Goal: Task Accomplishment & Management: Complete application form

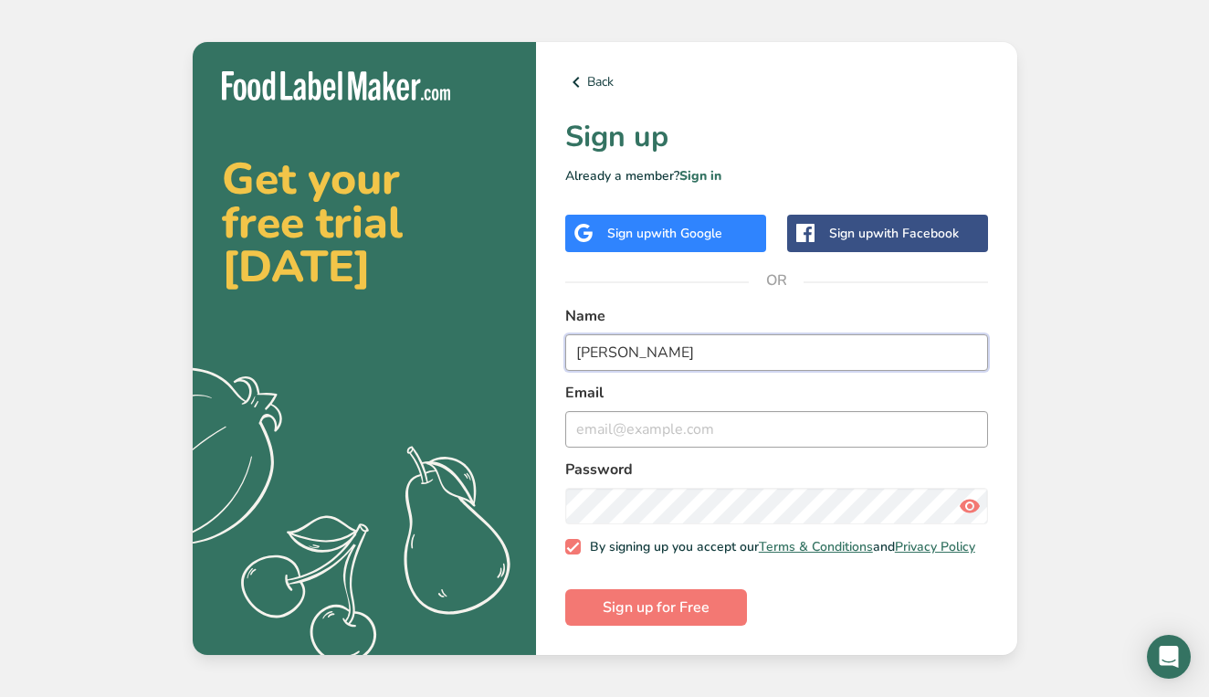
type input "[PERSON_NAME]"
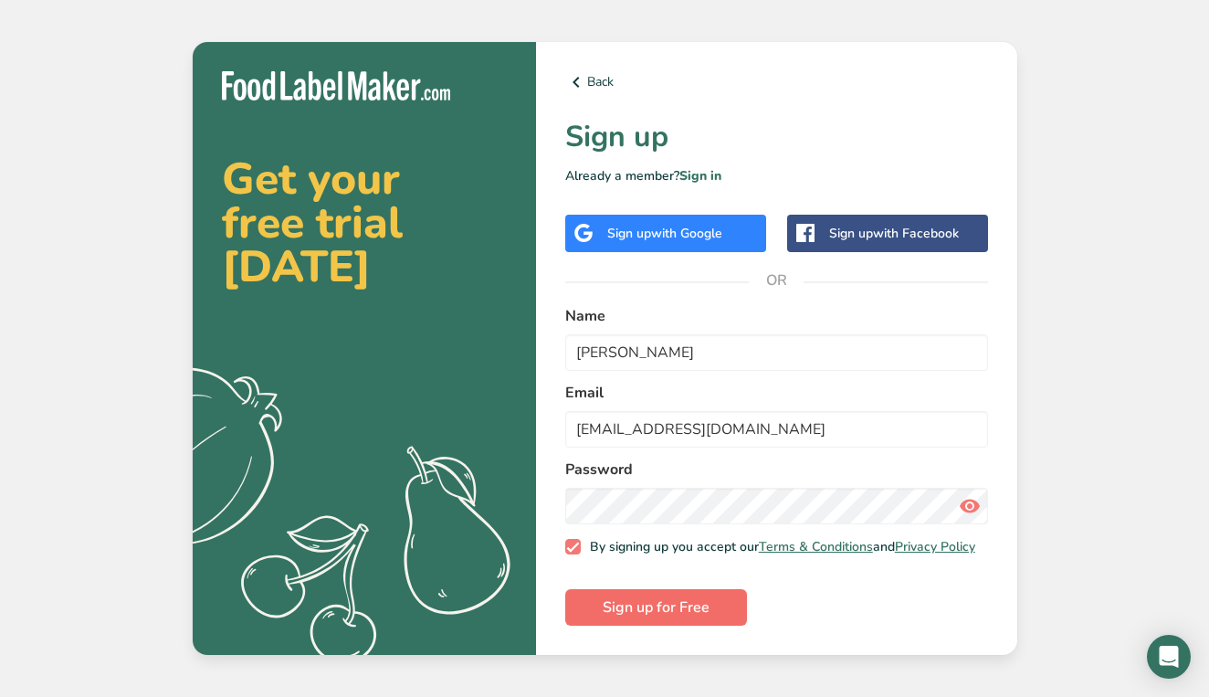
click at [639, 610] on span "Sign up for Free" at bounding box center [656, 607] width 107 height 22
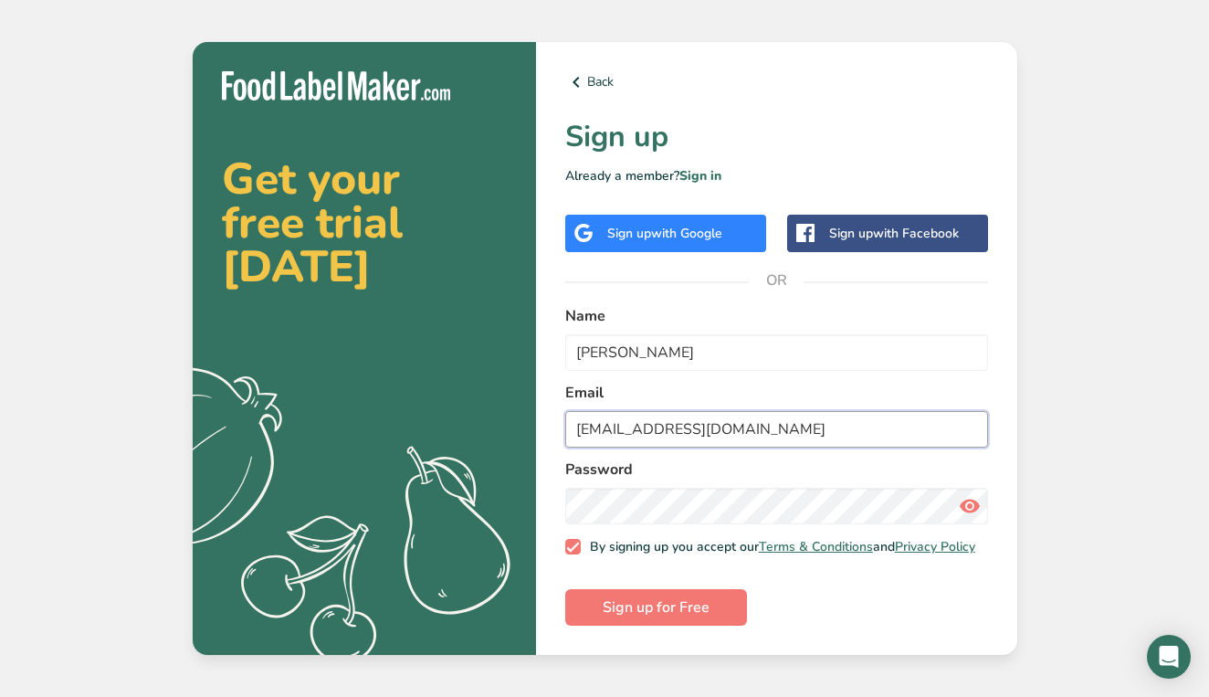
click at [632, 417] on input "[EMAIL_ADDRESS][DOMAIN_NAME]" at bounding box center [776, 429] width 423 height 37
type input "[EMAIL_ADDRESS][DOMAIN_NAME]"
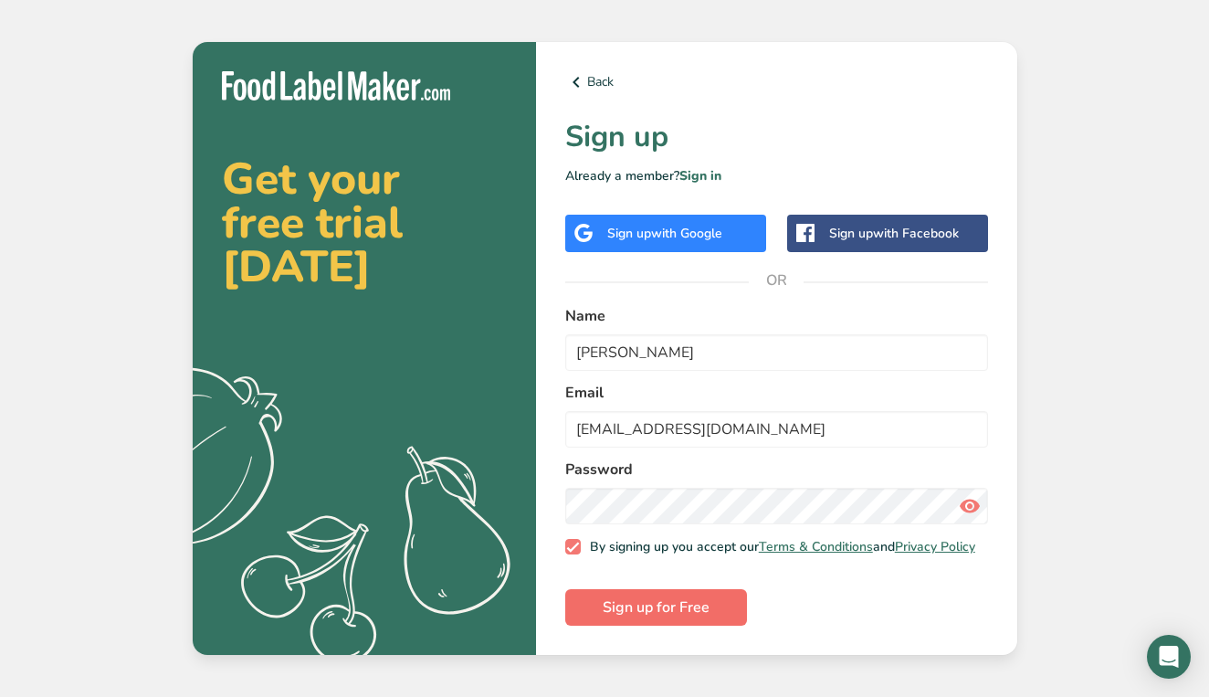
click at [668, 613] on span "Sign up for Free" at bounding box center [656, 607] width 107 height 22
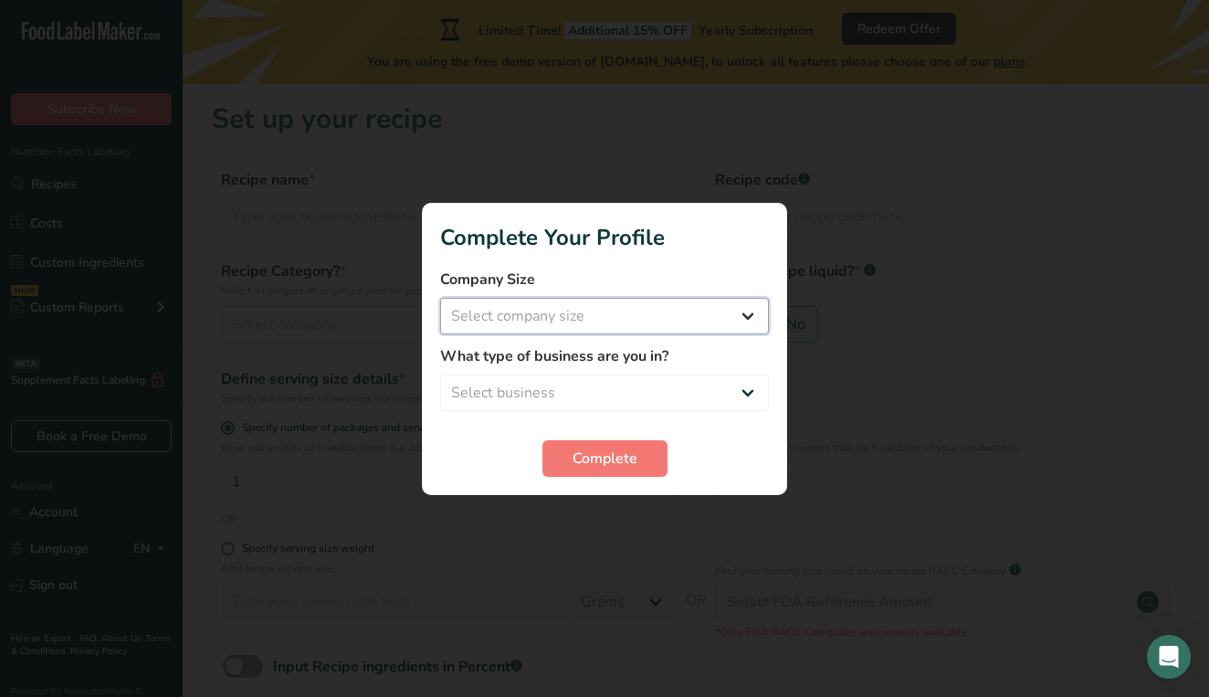
select select "1"
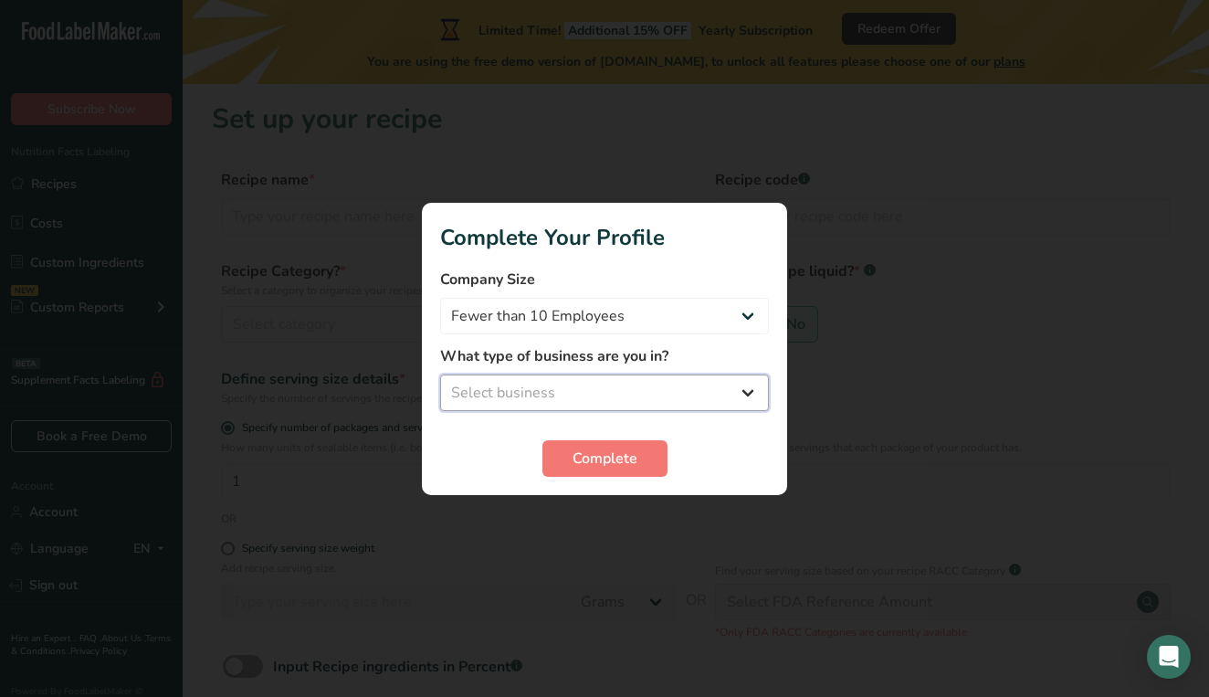
select select "1"
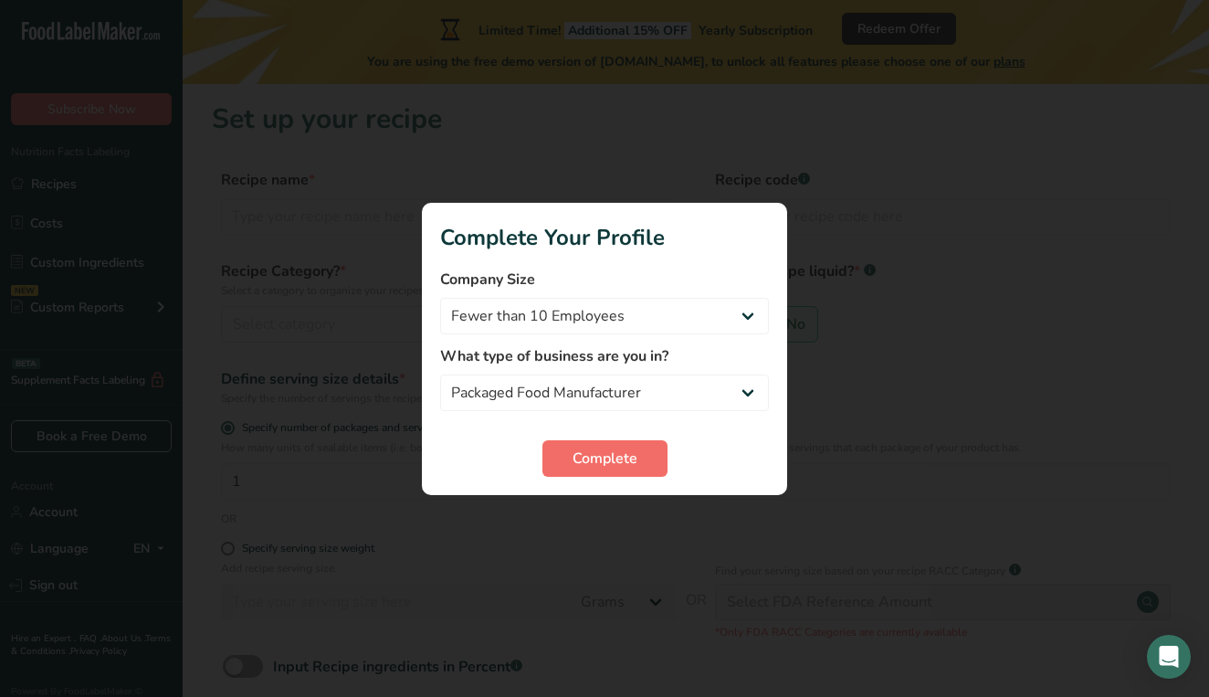
click at [617, 458] on span "Complete" at bounding box center [605, 459] width 65 height 22
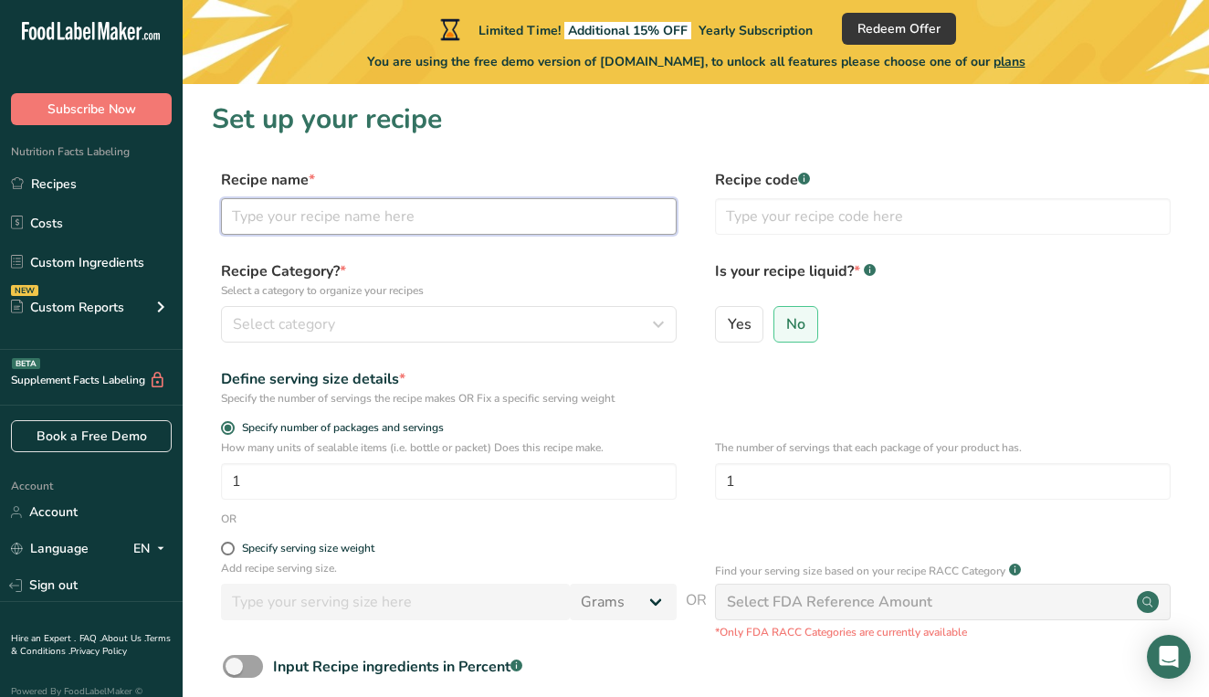
click at [297, 223] on input "text" at bounding box center [449, 216] width 456 height 37
type input "Sausage"
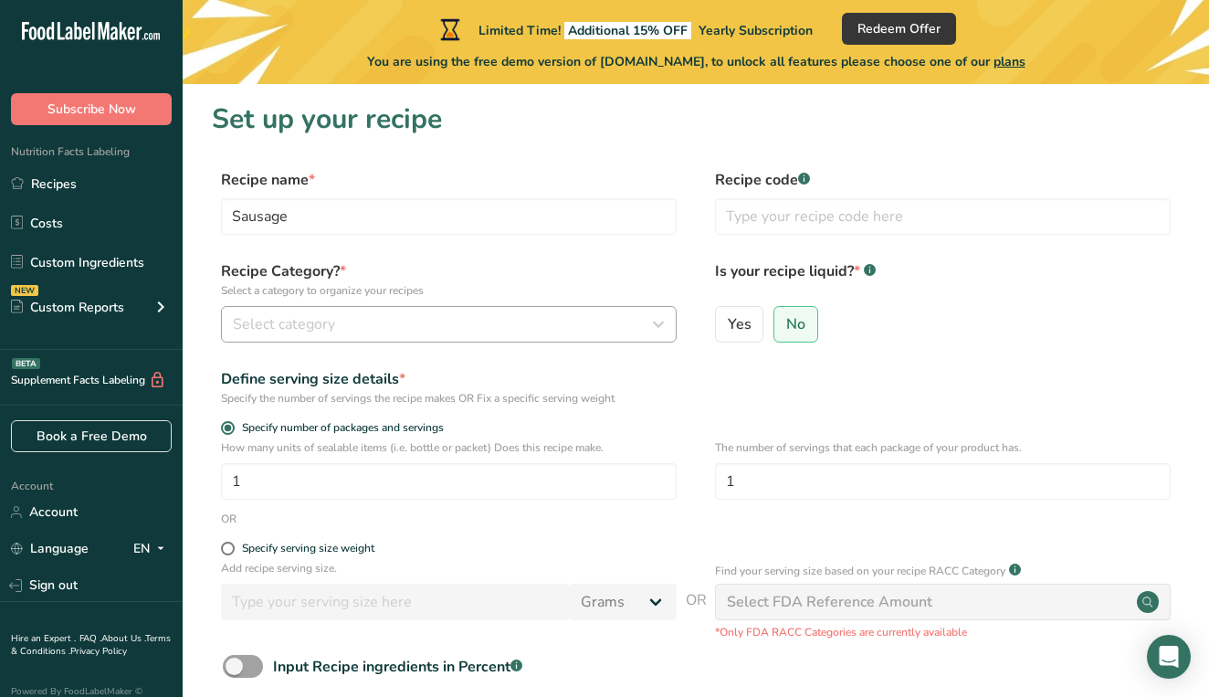
click at [301, 325] on span "Select category" at bounding box center [284, 324] width 102 height 22
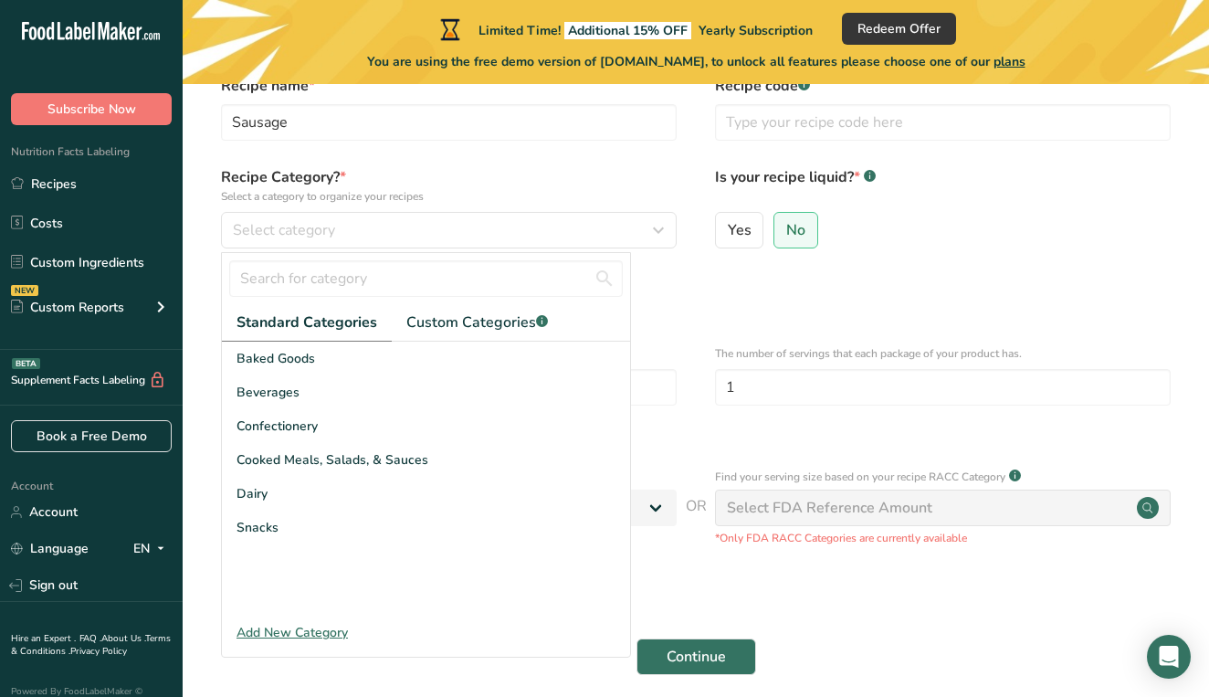
scroll to position [94, 0]
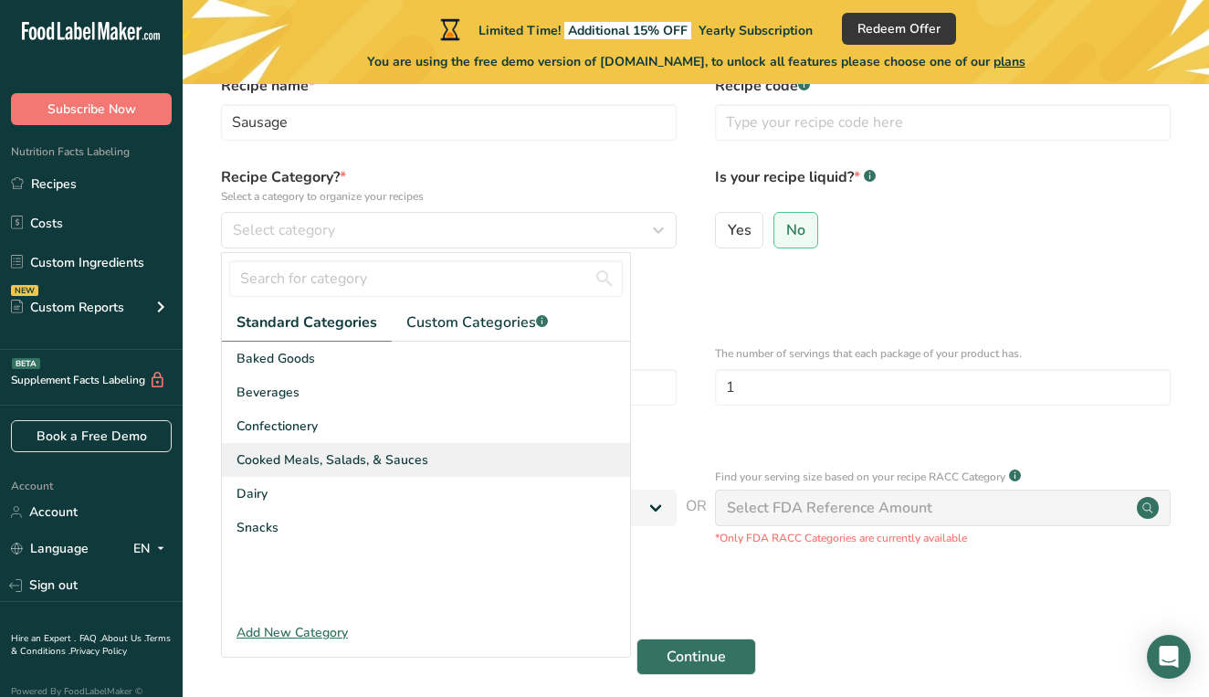
click at [302, 457] on span "Cooked Meals, Salads, & Sauces" at bounding box center [333, 459] width 192 height 19
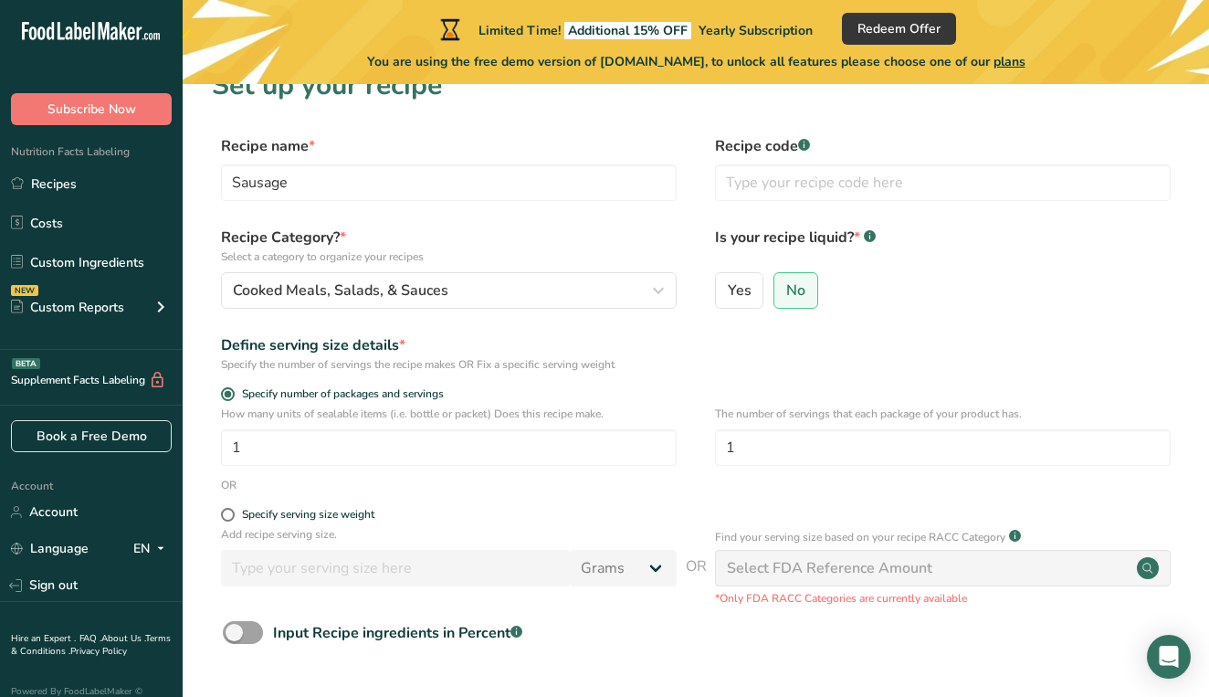
scroll to position [30, 0]
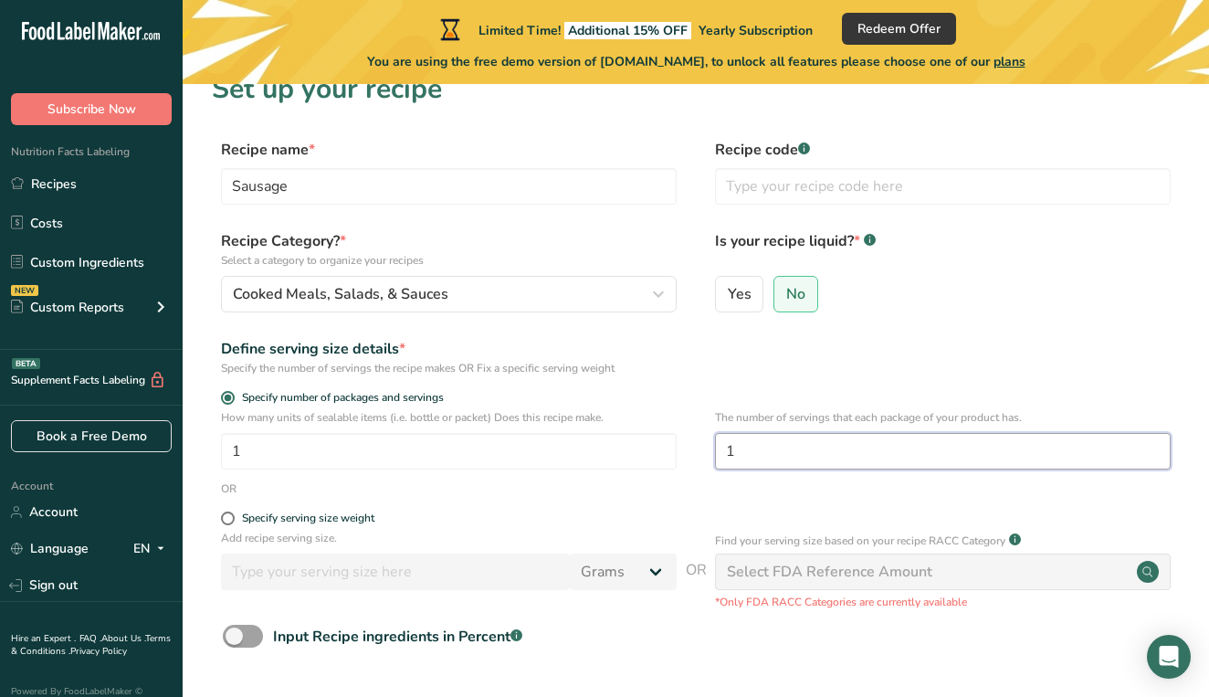
click at [747, 454] on input "1" at bounding box center [943, 451] width 456 height 37
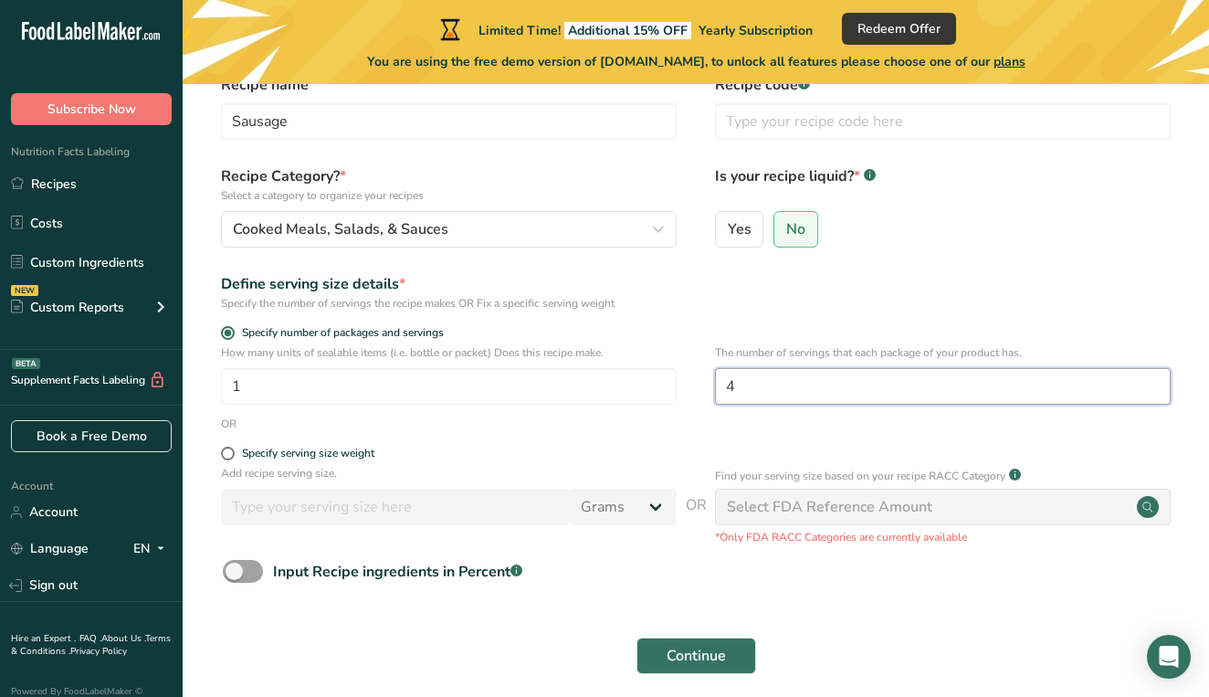
scroll to position [95, 0]
type input "4"
click at [465, 503] on input "number" at bounding box center [395, 507] width 349 height 37
click at [364, 511] on input "number" at bounding box center [395, 507] width 349 height 37
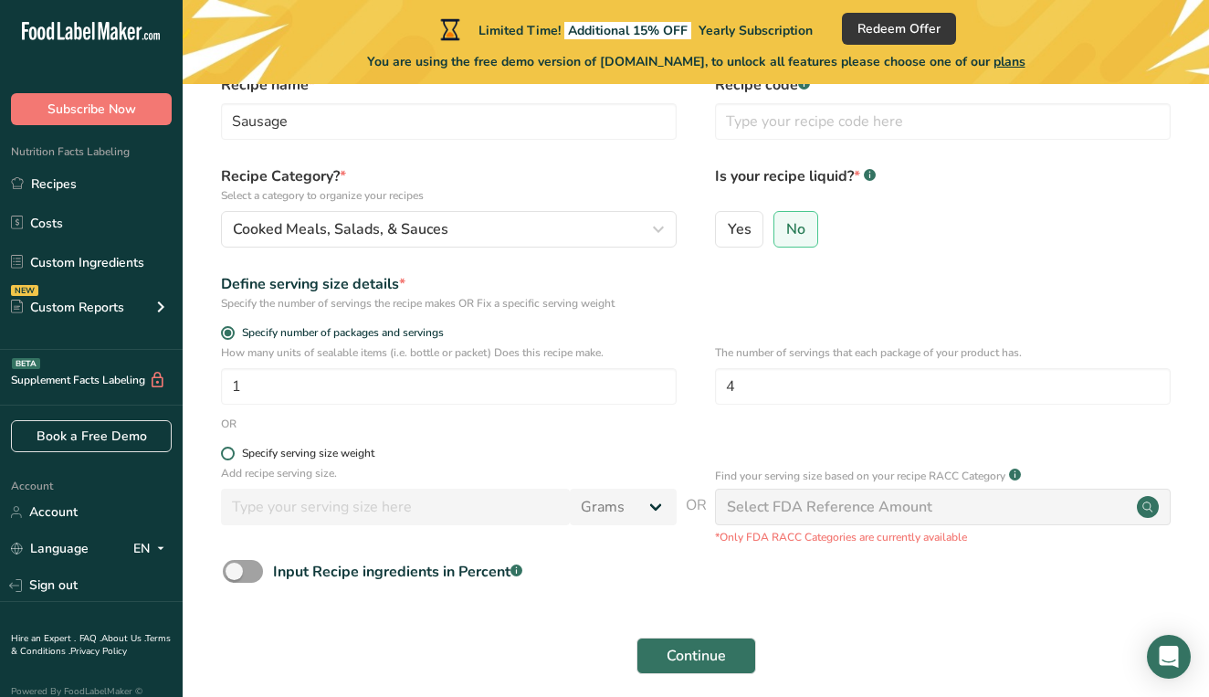
click at [231, 457] on span at bounding box center [228, 454] width 14 height 14
click at [231, 457] on input "Specify serving size weight" at bounding box center [227, 454] width 12 height 12
radio input "true"
radio input "false"
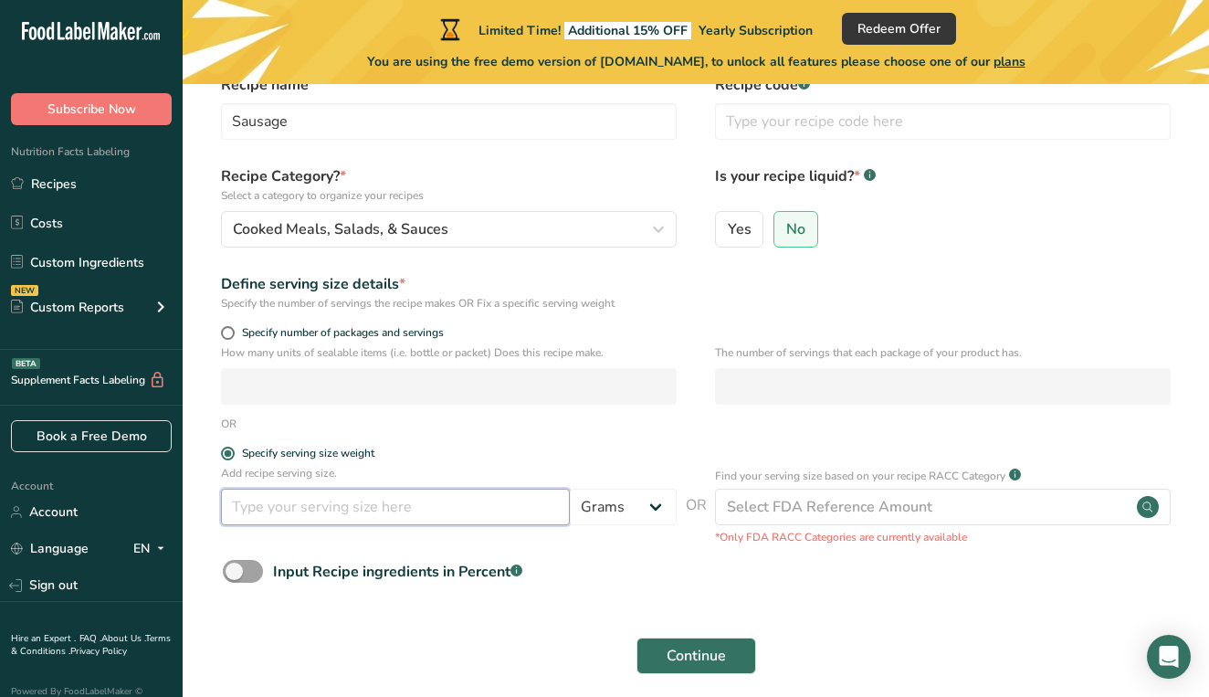
click at [280, 515] on input "number" at bounding box center [395, 507] width 349 height 37
type input "4"
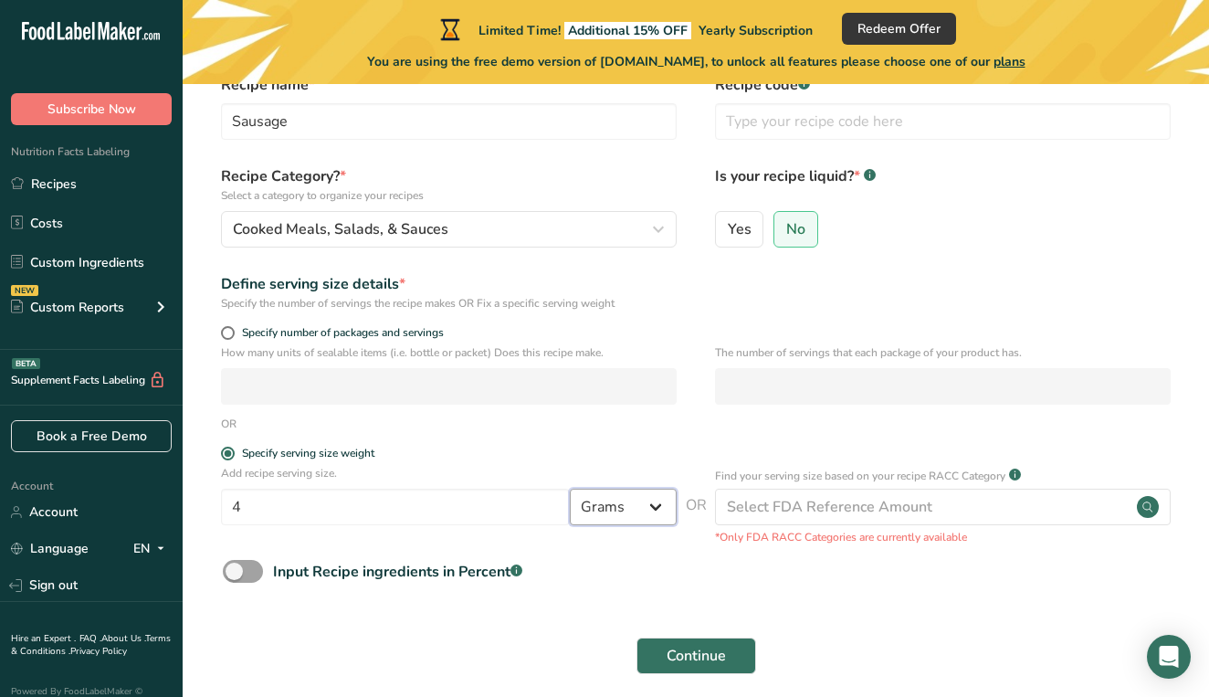
select select "5"
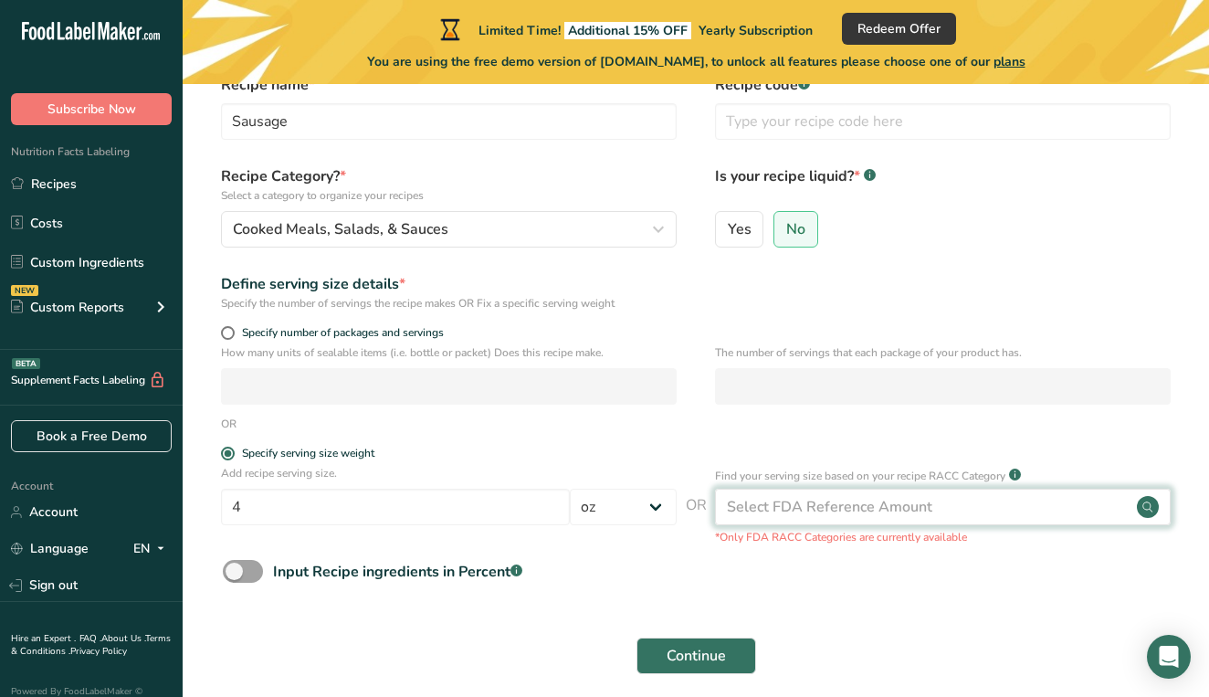
click at [815, 499] on div "Select FDA Reference Amount" at bounding box center [830, 507] width 206 height 22
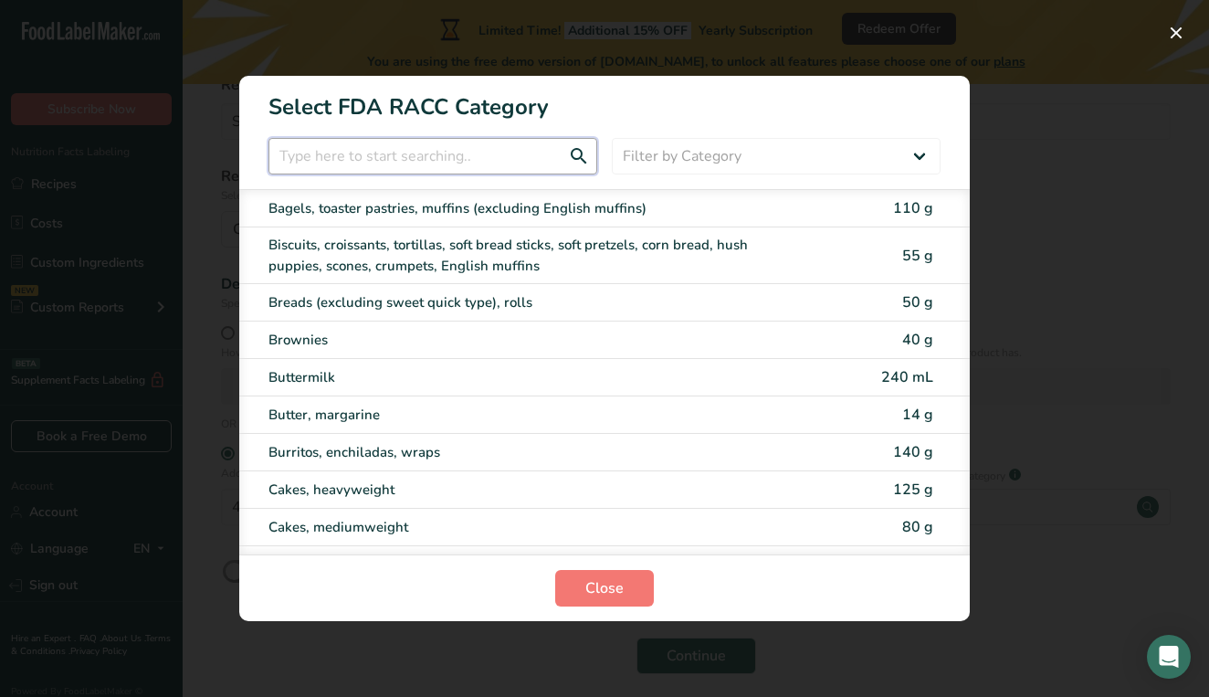
click at [431, 158] on input "RACC Category Selection Modal" at bounding box center [433, 156] width 329 height 37
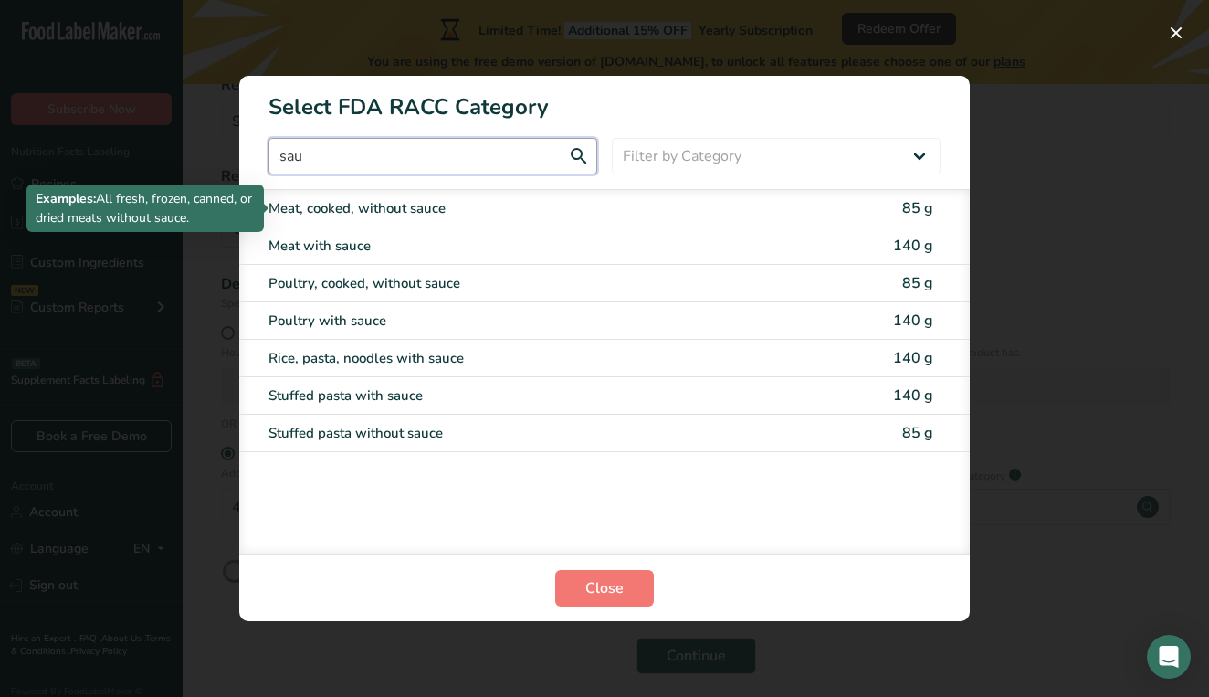
type input "sau"
click at [401, 206] on div "Meat, cooked, without sauce" at bounding box center [528, 208] width 519 height 21
type input "85"
select select "0"
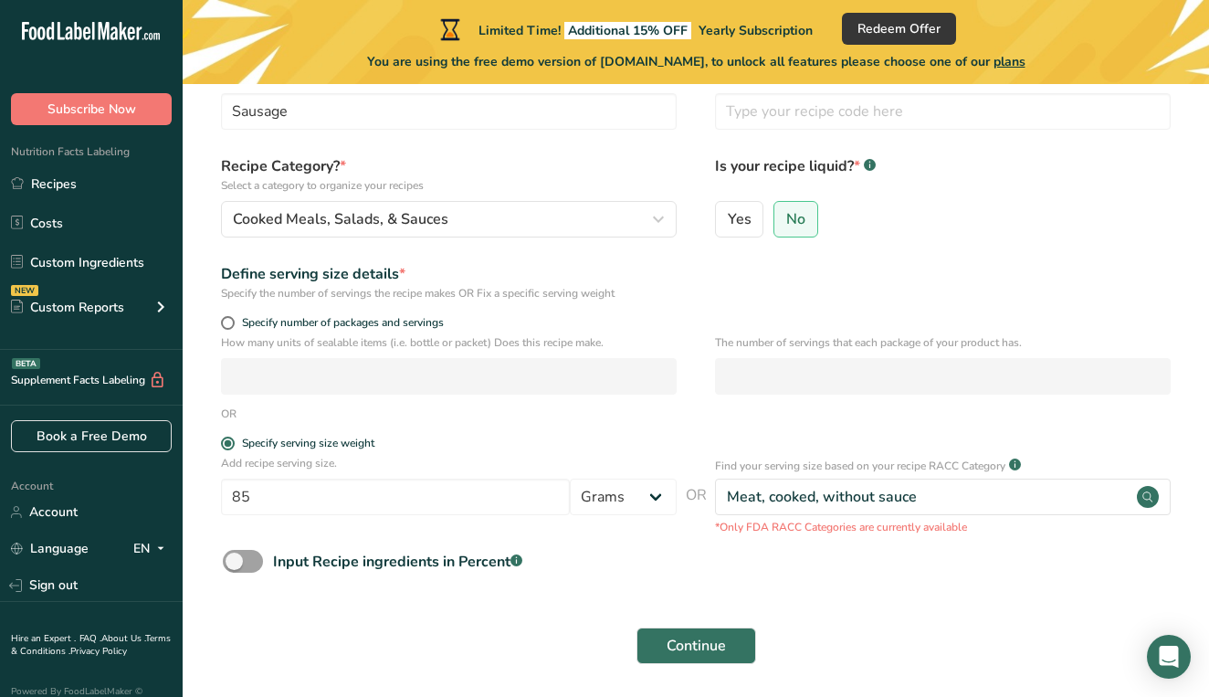
scroll to position [83, 0]
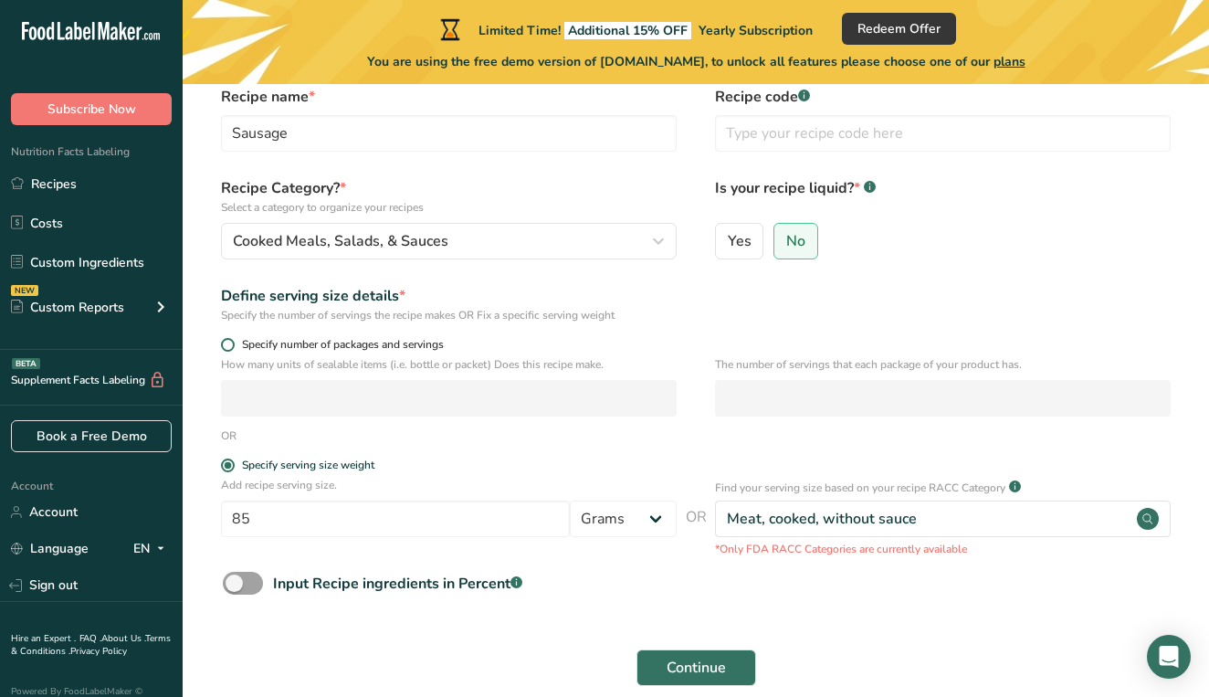
click at [227, 349] on span at bounding box center [228, 345] width 14 height 14
click at [227, 349] on input "Specify number of packages and servings" at bounding box center [227, 345] width 12 height 12
radio input "true"
radio input "false"
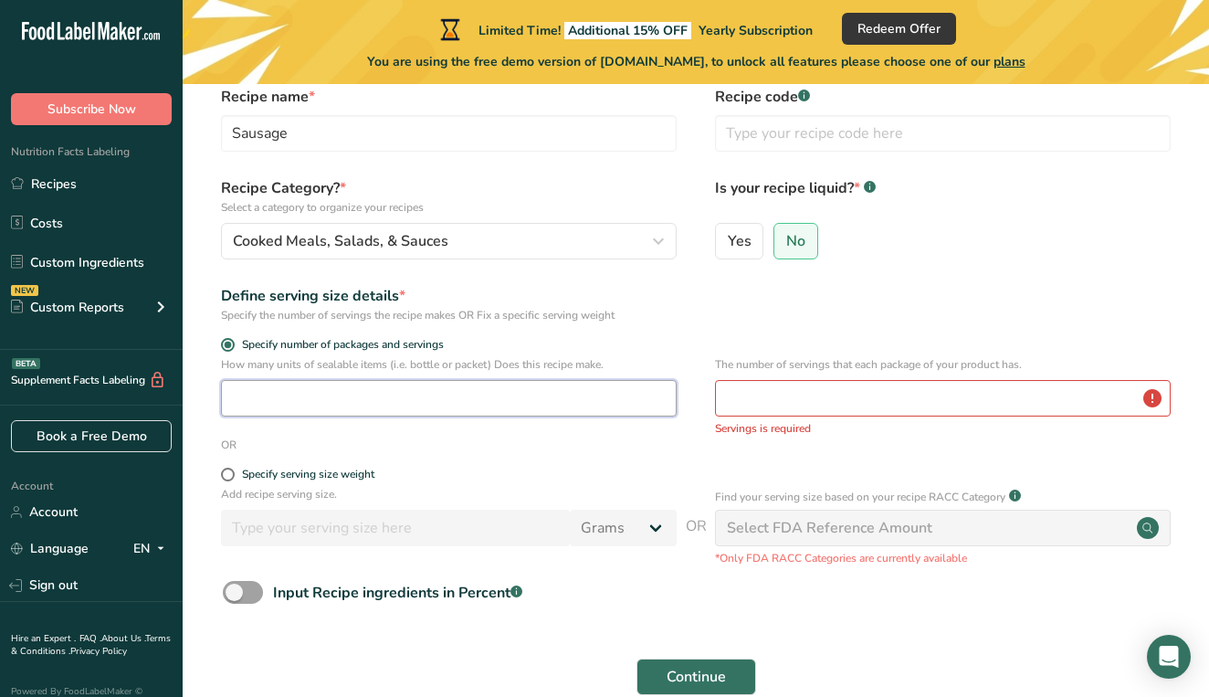
click at [259, 393] on input "number" at bounding box center [449, 398] width 456 height 37
type input "1"
click at [812, 396] on input "number" at bounding box center [943, 398] width 456 height 37
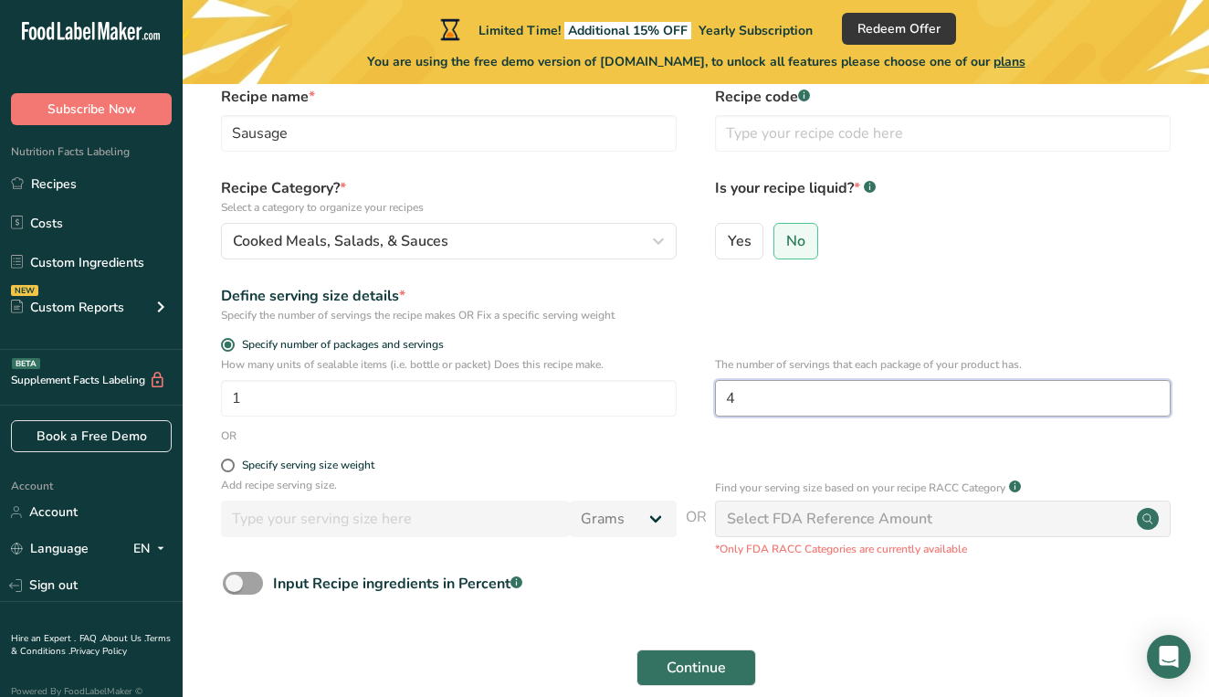
type input "4"
click at [814, 529] on div "Select FDA Reference Amount" at bounding box center [830, 519] width 206 height 22
click at [1150, 519] on circle at bounding box center [1148, 519] width 22 height 22
click at [672, 663] on span "Continue" at bounding box center [696, 668] width 59 height 22
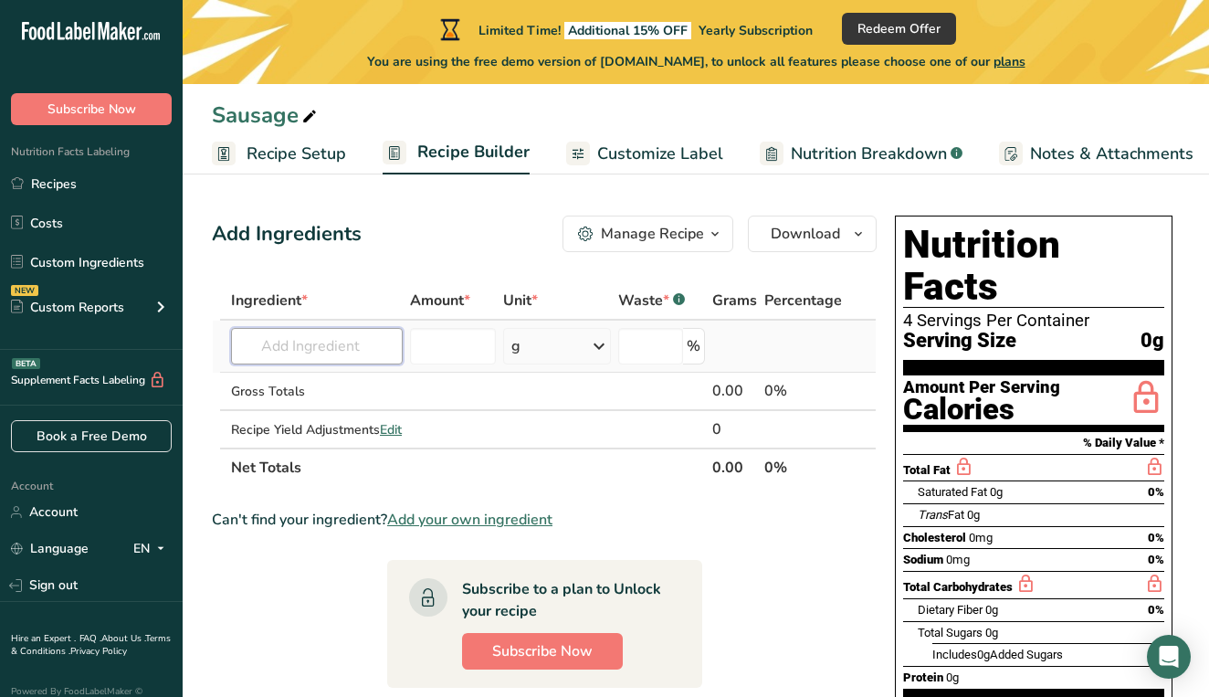
click at [263, 348] on input "text" at bounding box center [317, 346] width 172 height 37
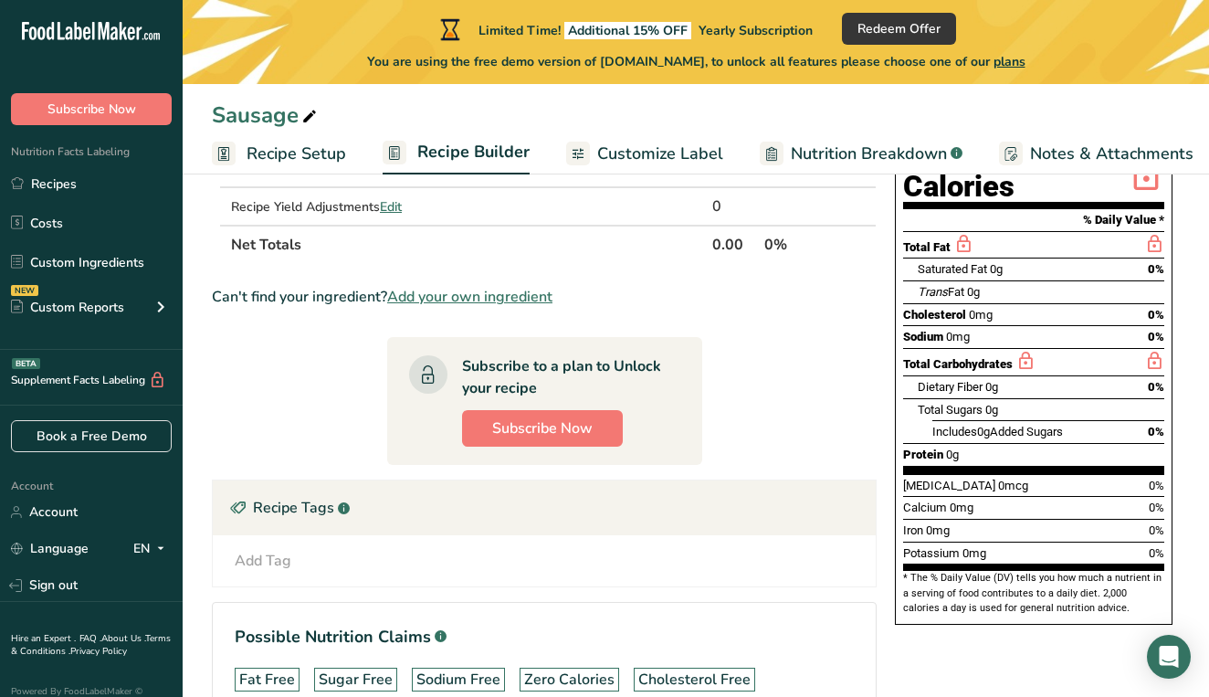
scroll to position [225, 0]
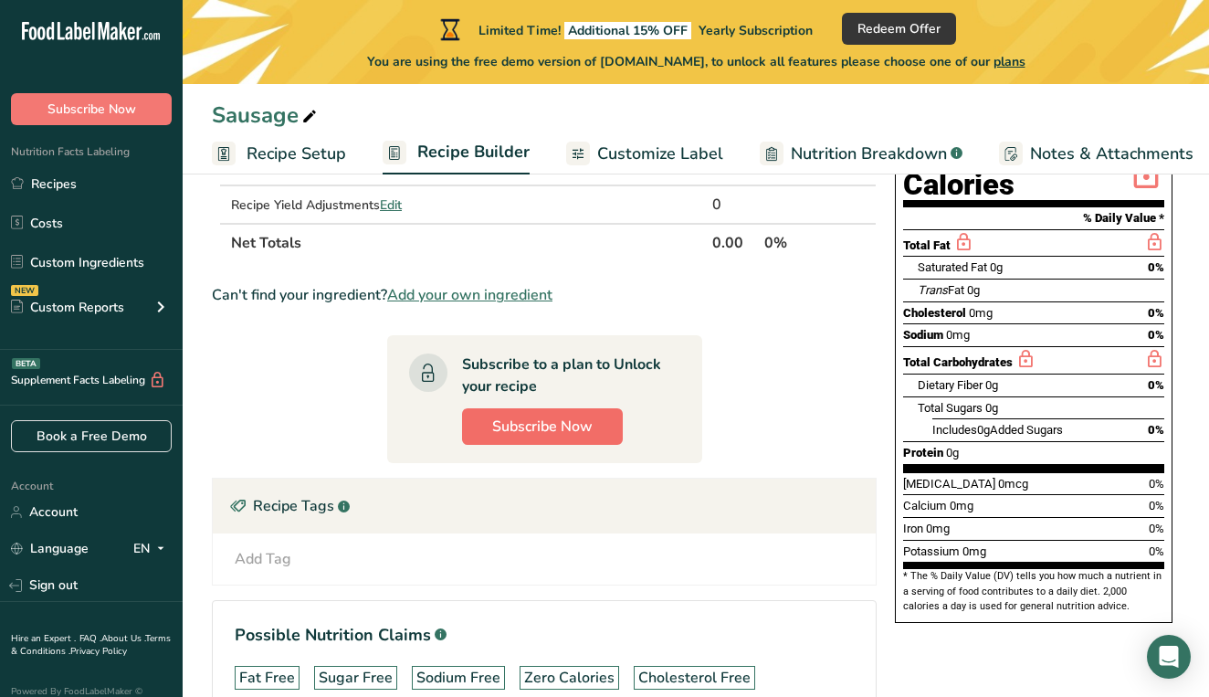
click at [538, 438] on span "Subscribe Now" at bounding box center [542, 427] width 100 height 22
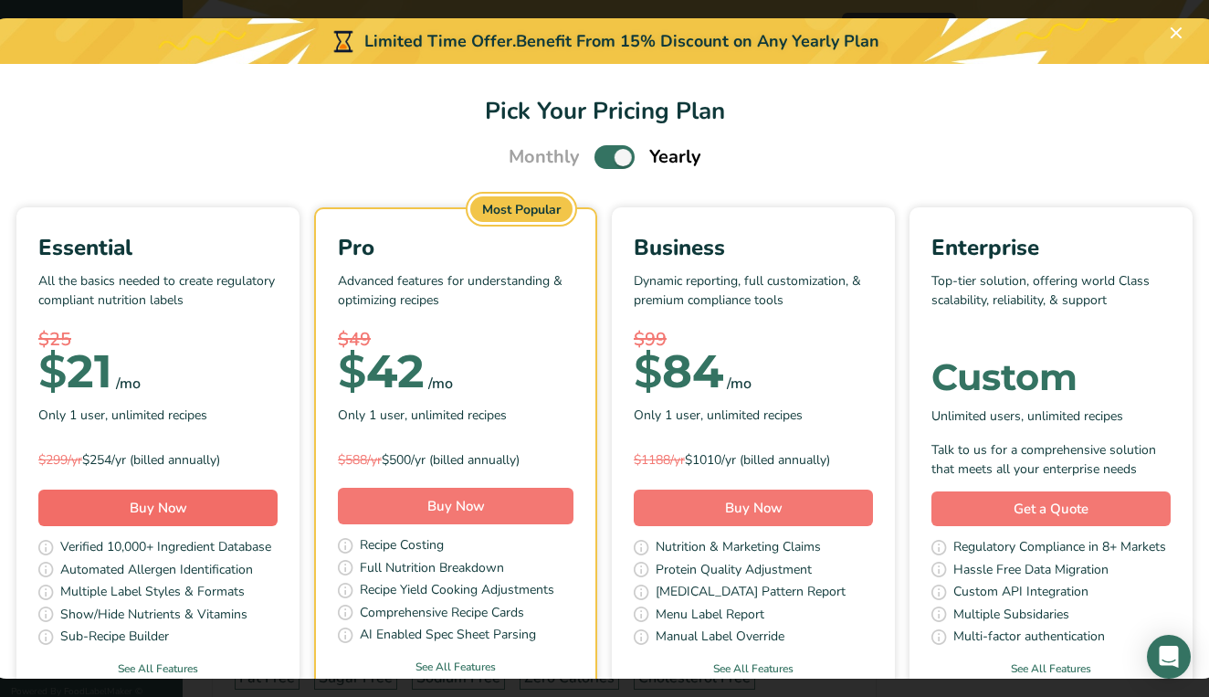
scroll to position [0, 0]
click at [1180, 30] on button "Pick Your Pricing Plan Modal" at bounding box center [1176, 32] width 29 height 29
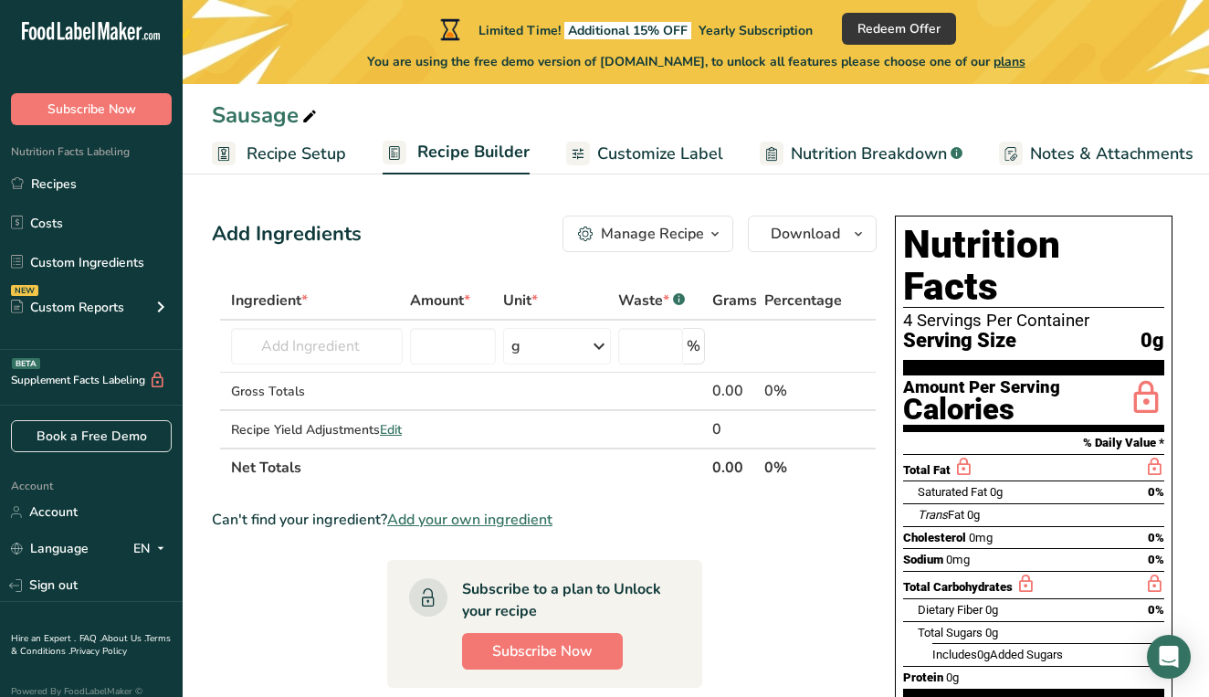
click at [691, 235] on div "Manage Recipe" at bounding box center [652, 234] width 103 height 22
